Goal: Information Seeking & Learning: Learn about a topic

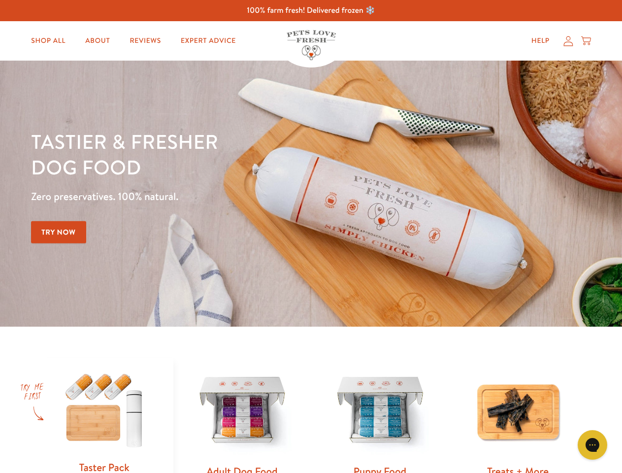
click at [311, 236] on div "Tastier & fresher dog food Zero preservatives. 100% natural. Try Now" at bounding box center [217, 194] width 373 height 130
click at [592, 445] on icon "Gorgias live chat" at bounding box center [592, 444] width 9 height 9
